Goal: Transaction & Acquisition: Purchase product/service

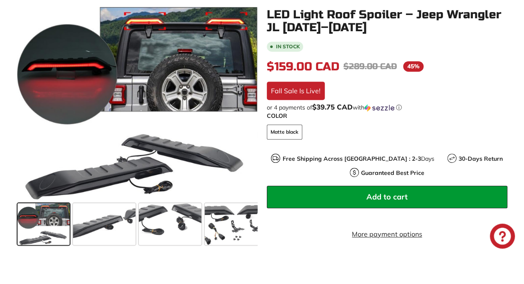
scroll to position [167, 0]
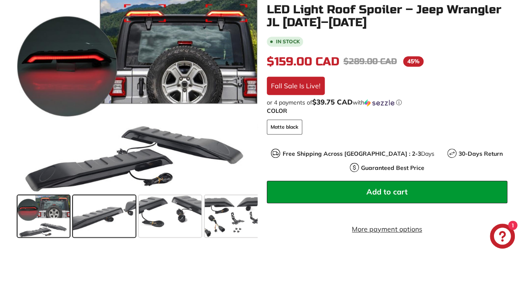
click at [103, 217] on span at bounding box center [104, 217] width 63 height 42
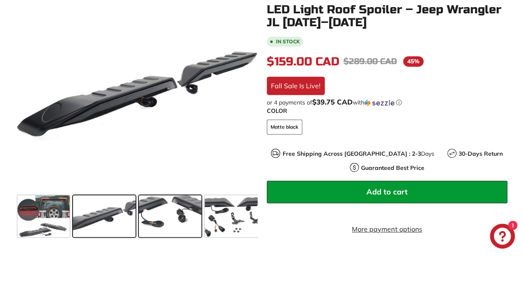
click at [166, 219] on span at bounding box center [170, 217] width 63 height 42
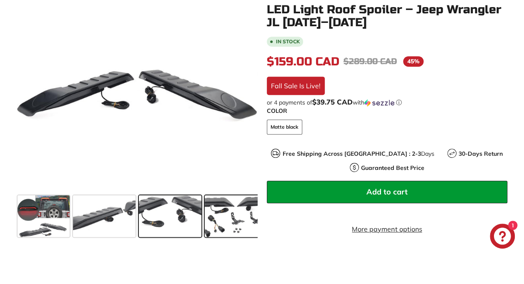
click at [229, 221] on span at bounding box center [236, 217] width 63 height 42
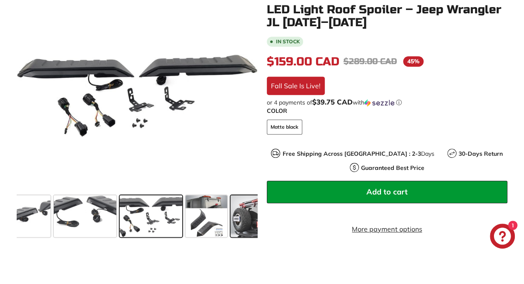
scroll to position [0, 99]
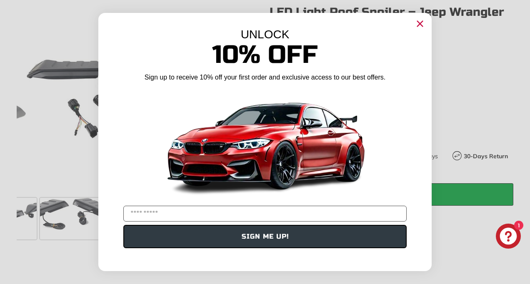
click at [420, 22] on circle "Close dialog" at bounding box center [420, 24] width 13 height 13
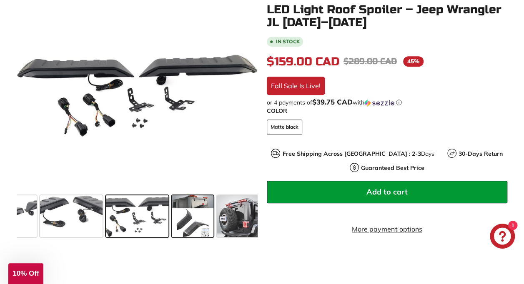
click at [196, 220] on span at bounding box center [193, 217] width 42 height 42
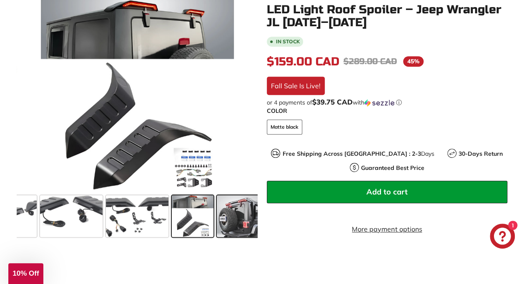
click at [236, 216] on span at bounding box center [238, 217] width 42 height 42
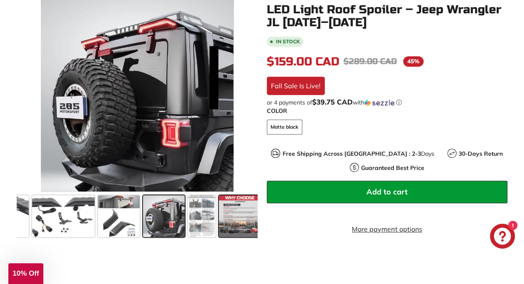
scroll to position [0, 177]
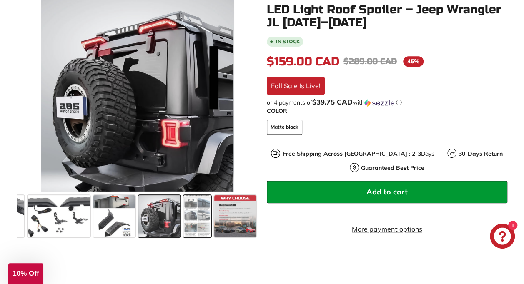
click at [195, 217] on span at bounding box center [197, 217] width 28 height 42
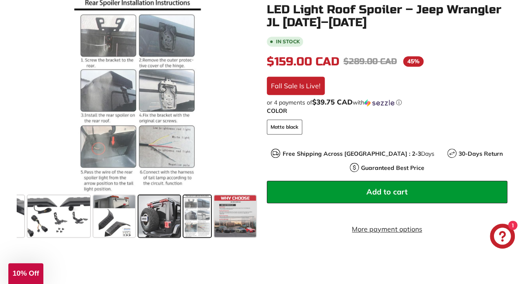
click at [163, 217] on span at bounding box center [159, 217] width 42 height 42
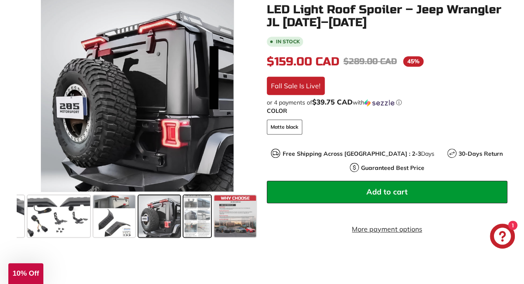
click at [198, 216] on span at bounding box center [197, 217] width 28 height 42
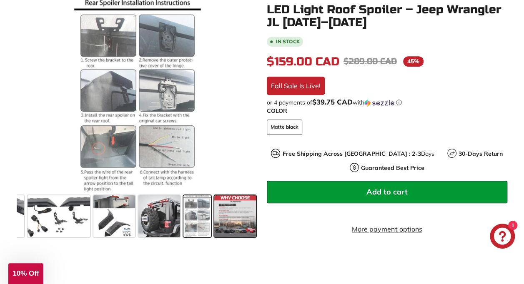
click at [225, 217] on span at bounding box center [235, 217] width 42 height 42
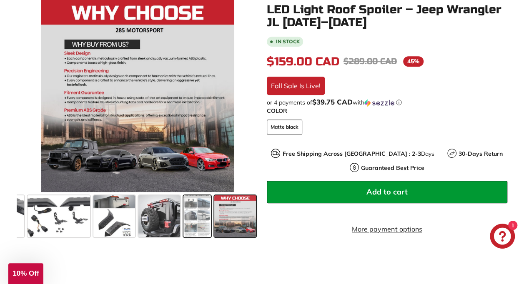
click at [186, 220] on span at bounding box center [197, 217] width 28 height 42
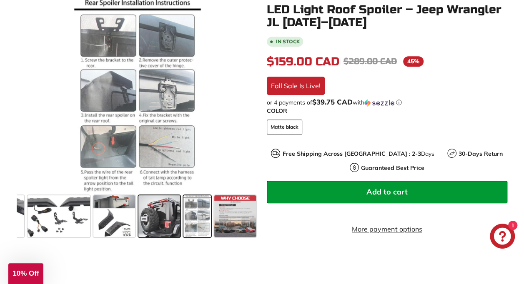
click at [155, 216] on span at bounding box center [159, 217] width 42 height 42
